Goal: Check status: Check status

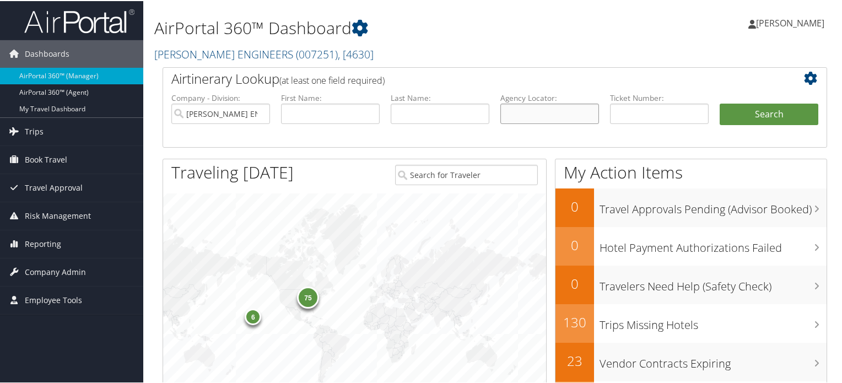
click at [567, 107] on input "text" at bounding box center [549, 112] width 99 height 20
paste input "DL882X"
type input "DL882X"
click at [227, 102] on label "Company - Division:" at bounding box center [220, 96] width 99 height 11
click at [254, 115] on input "CAROLLO ENGINEERS" at bounding box center [220, 112] width 99 height 20
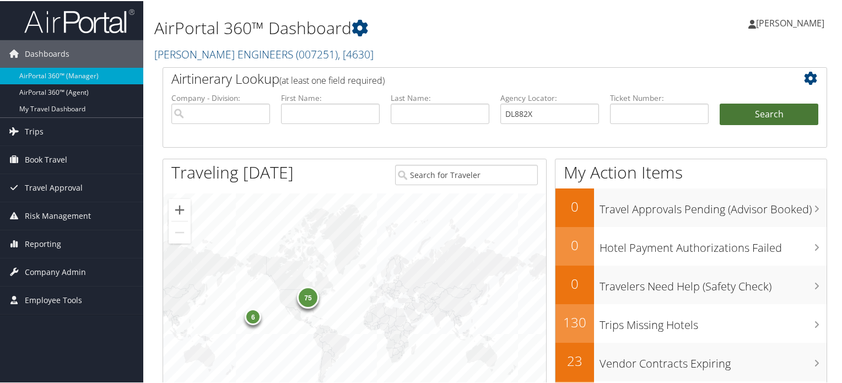
click at [763, 105] on button "Search" at bounding box center [768, 113] width 99 height 22
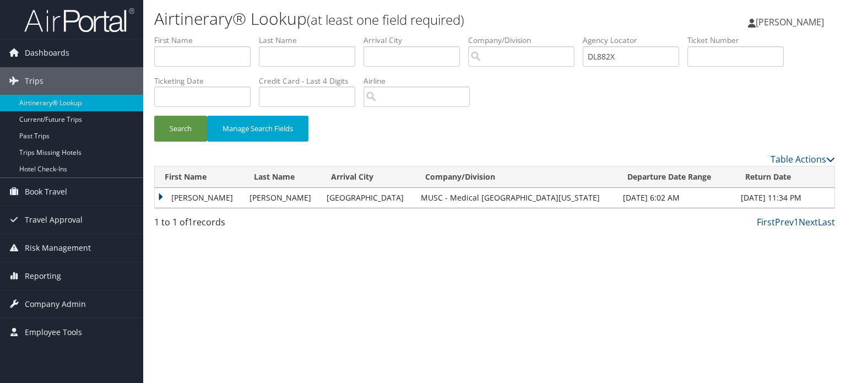
click at [162, 196] on td "[PERSON_NAME]" at bounding box center [199, 198] width 89 height 20
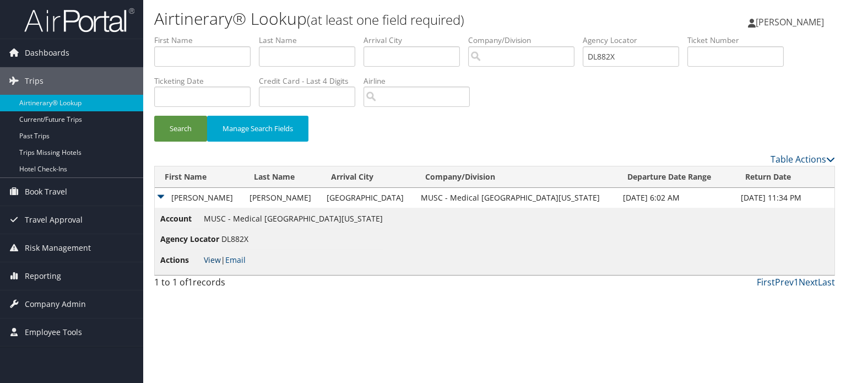
click at [212, 259] on link "View" at bounding box center [212, 259] width 17 height 10
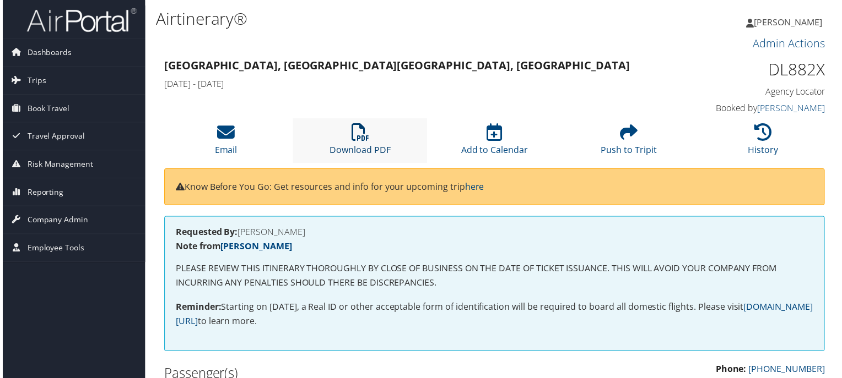
click at [356, 138] on icon at bounding box center [360, 133] width 18 height 18
